Goal: Task Accomplishment & Management: Manage account settings

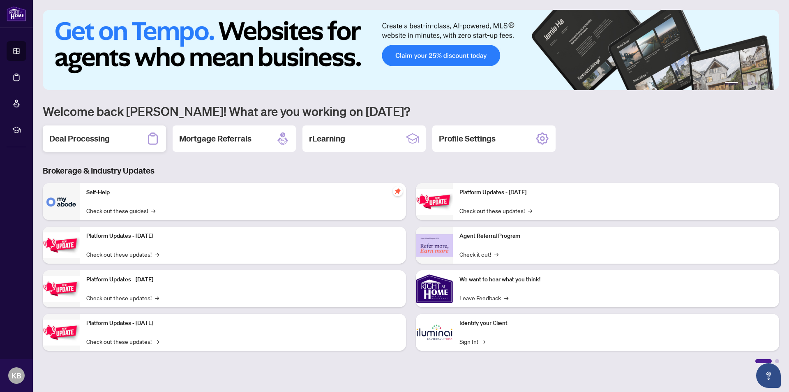
click at [75, 138] on h2 "Deal Processing" at bounding box center [79, 139] width 60 height 12
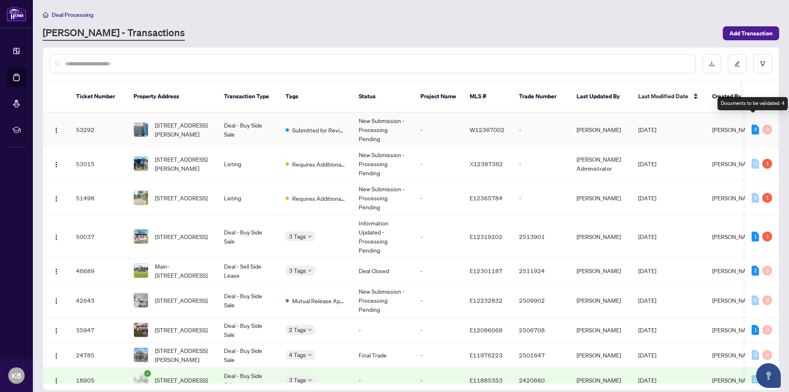
click at [751, 124] on div "4" at bounding box center [754, 129] width 7 height 10
click at [187, 120] on span "[STREET_ADDRESS][PERSON_NAME]" at bounding box center [183, 129] width 56 height 18
click at [765, 159] on div "1" at bounding box center [767, 164] width 10 height 10
click at [313, 159] on span "Requires Additional Docs" at bounding box center [318, 163] width 53 height 9
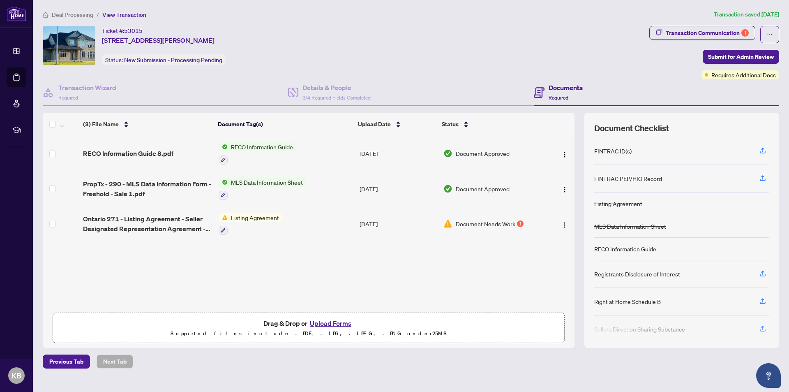
click at [246, 217] on span "Listing Agreement" at bounding box center [255, 217] width 55 height 9
click at [236, 258] on span "Listing Agreement" at bounding box center [240, 257] width 55 height 9
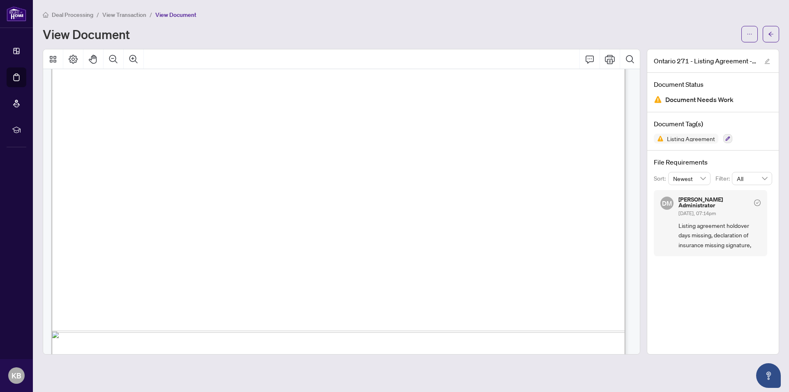
scroll to position [417, 0]
click at [230, 296] on span "on the Seller’s behalf within ............................. days after the expi…" at bounding box center [244, 300] width 276 height 9
click at [727, 138] on icon "button" at bounding box center [727, 138] width 5 height 5
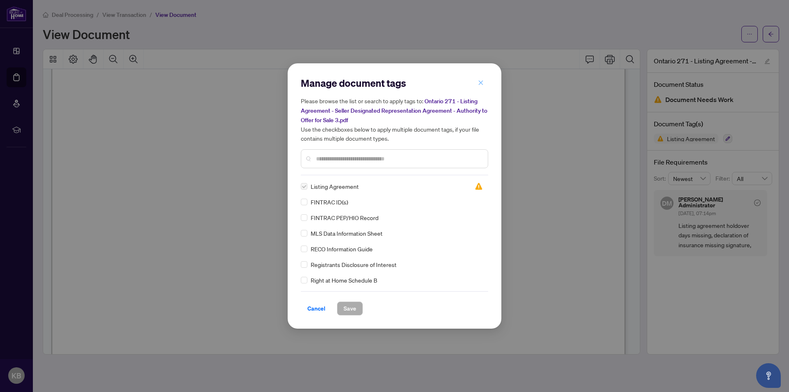
click at [480, 83] on icon "close" at bounding box center [481, 82] width 5 height 5
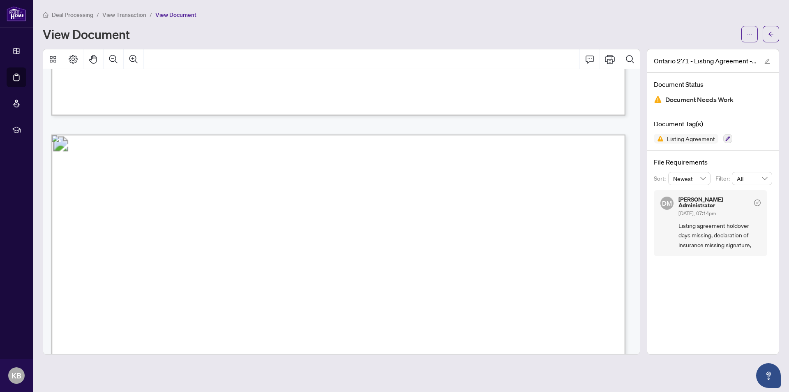
scroll to position [458, 0]
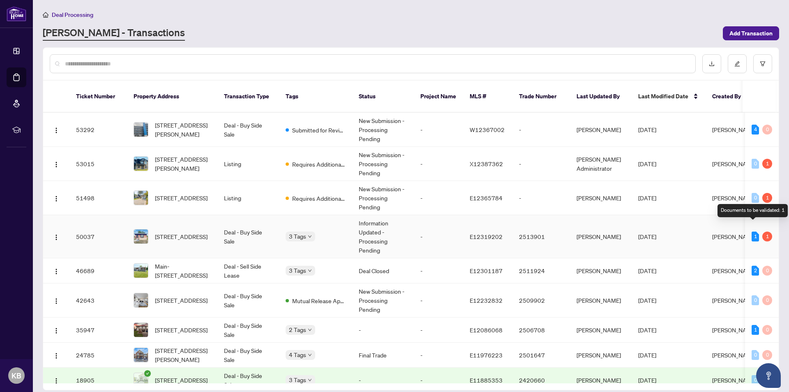
click at [752, 231] on div "1" at bounding box center [754, 236] width 7 height 10
